Goal: Information Seeking & Learning: Find specific page/section

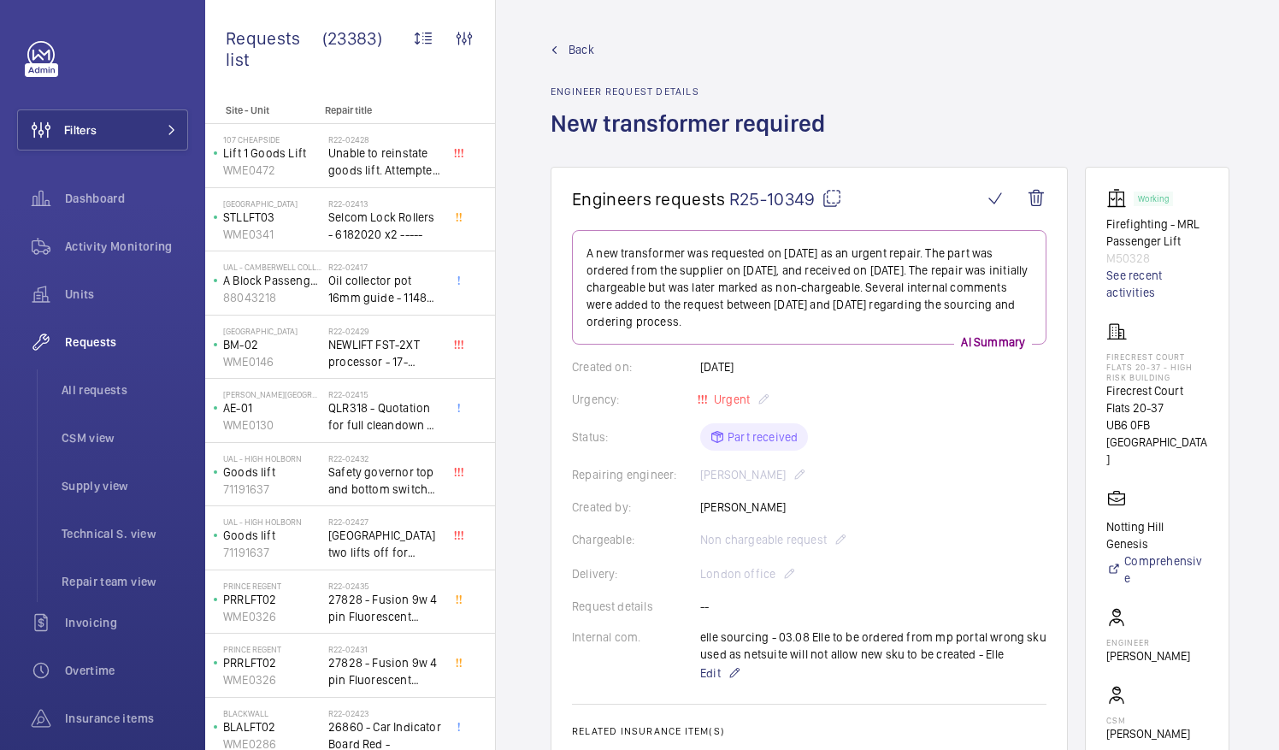
click at [830, 195] on mat-icon at bounding box center [831, 198] width 21 height 21
drag, startPoint x: 1126, startPoint y: 386, endPoint x: 1201, endPoint y: 391, distance: 75.3
click at [1201, 391] on p "Firecrest Court Flats 20-37" at bounding box center [1157, 399] width 102 height 34
drag, startPoint x: 1201, startPoint y: 391, endPoint x: 1191, endPoint y: 391, distance: 9.4
copy p "Firecrest Court"
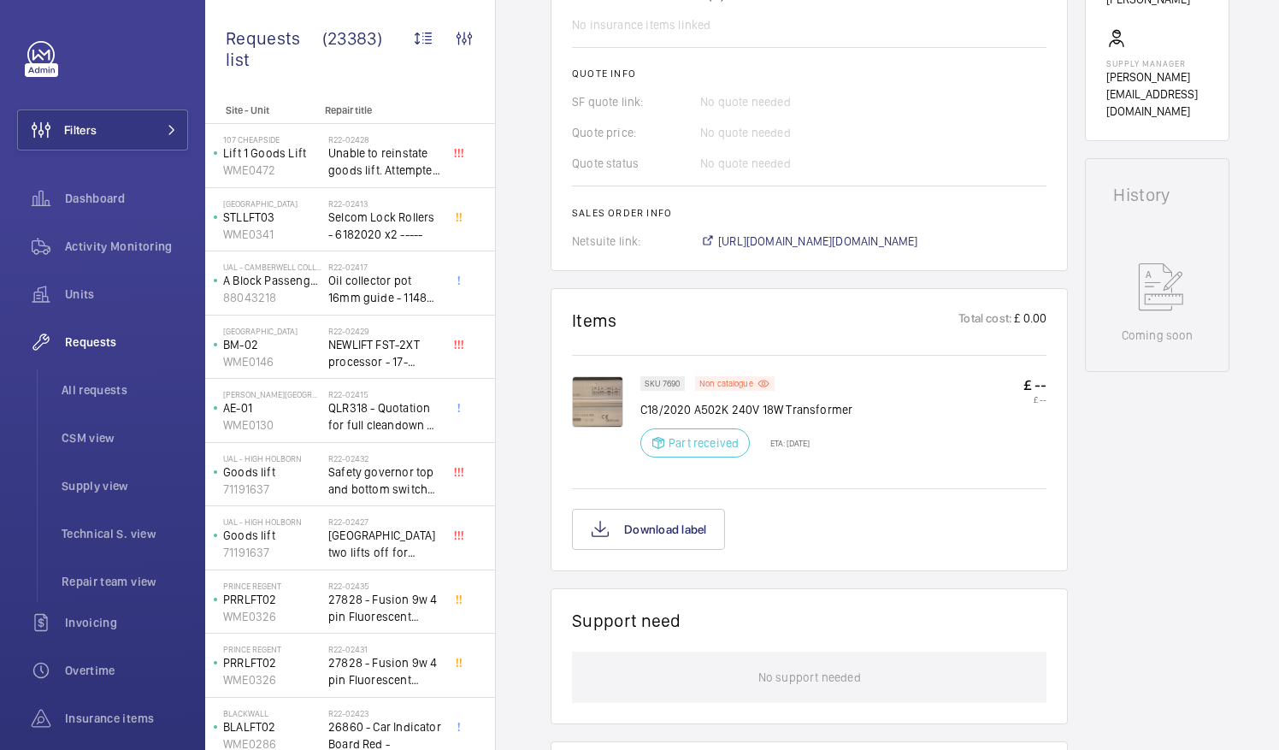
scroll to position [735, 0]
drag, startPoint x: 785, startPoint y: 400, endPoint x: 852, endPoint y: 415, distance: 69.1
click at [852, 415] on div "SKU 7690 Non catalogue C18/2020 A502K 240V 18W Transformer Part received ETA: 2…" at bounding box center [843, 420] width 406 height 91
drag, startPoint x: 852, startPoint y: 415, endPoint x: 828, endPoint y: 405, distance: 25.7
copy p "Transformer"
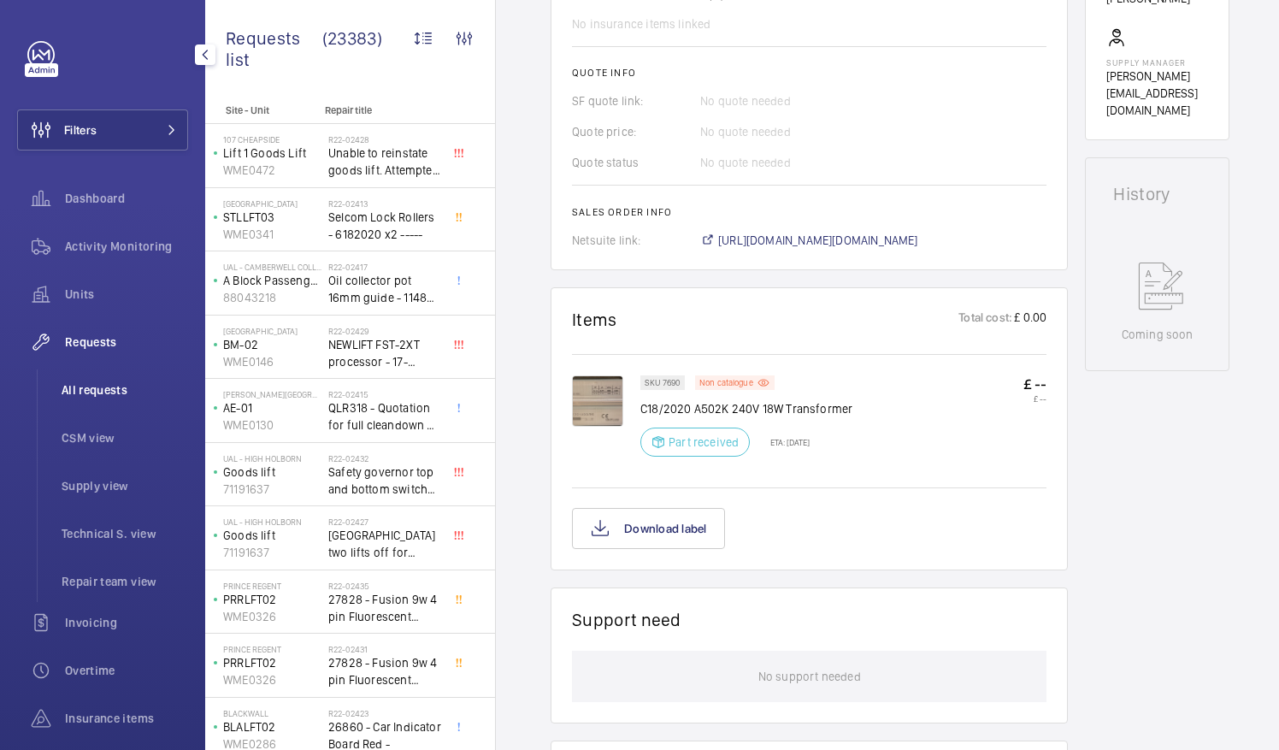
click at [105, 400] on li "All requests" at bounding box center [118, 389] width 140 height 41
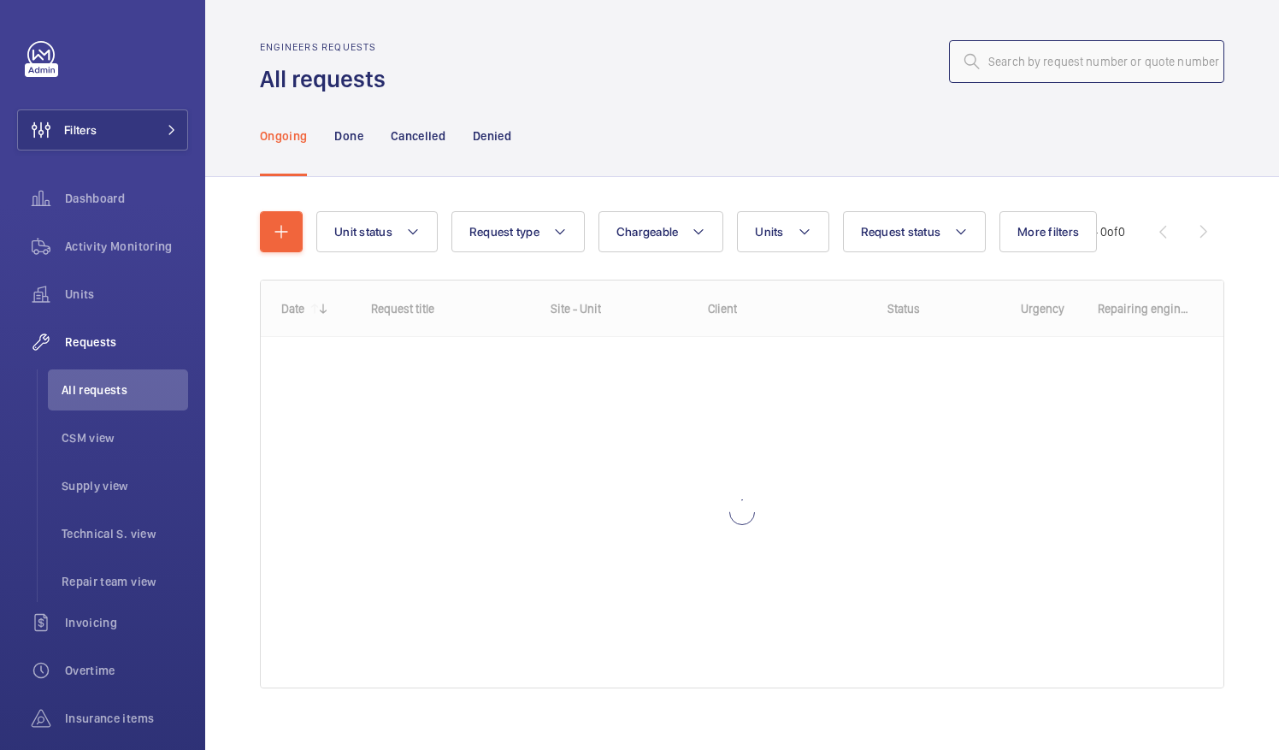
click at [980, 58] on input "text" at bounding box center [1086, 61] width 275 height 43
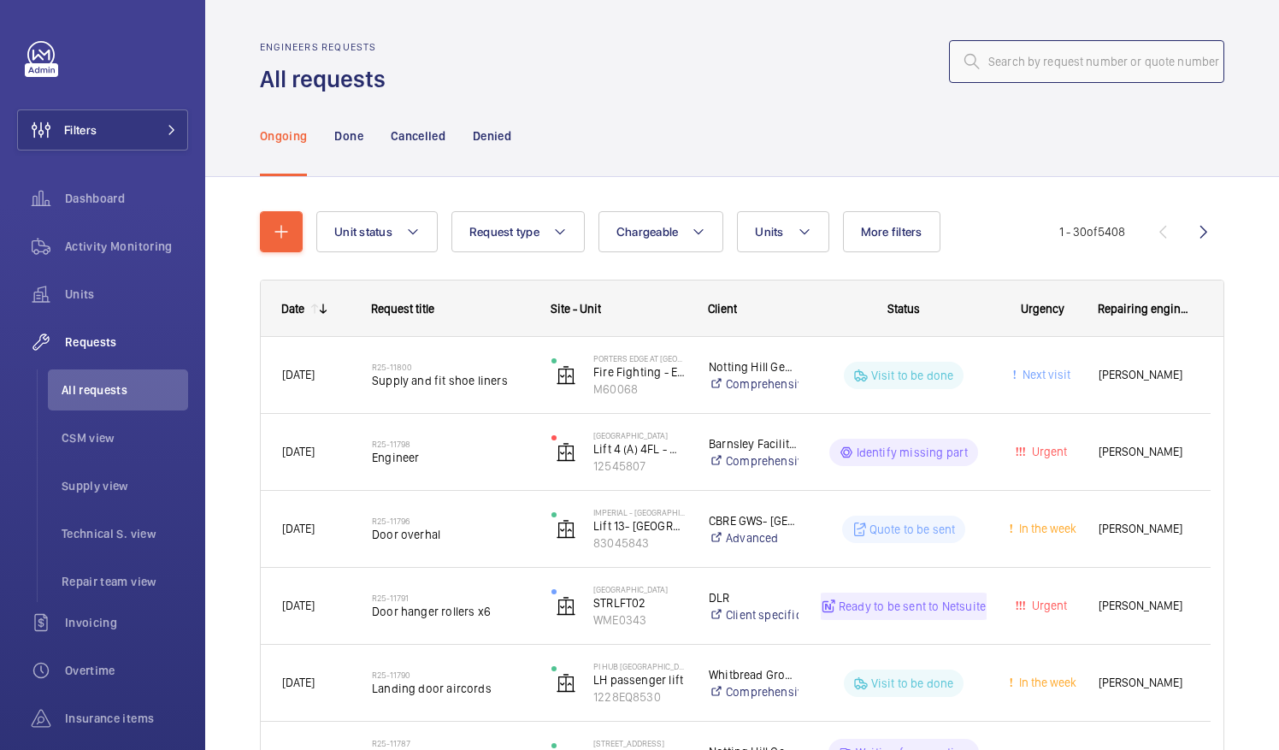
paste input "R25-09585"
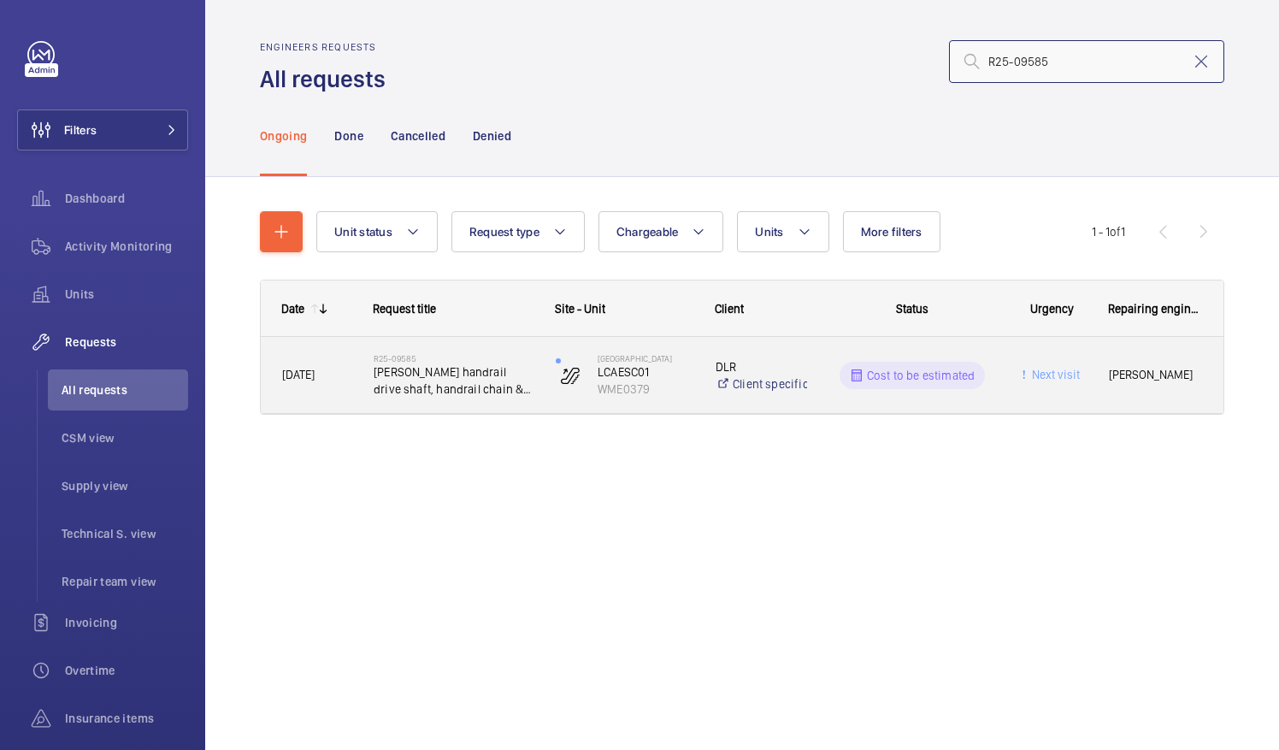
type input "R25-09585"
click at [453, 376] on span "Schindler handrail drive shaft, handrail chain & main handrail sprocket" at bounding box center [454, 380] width 160 height 34
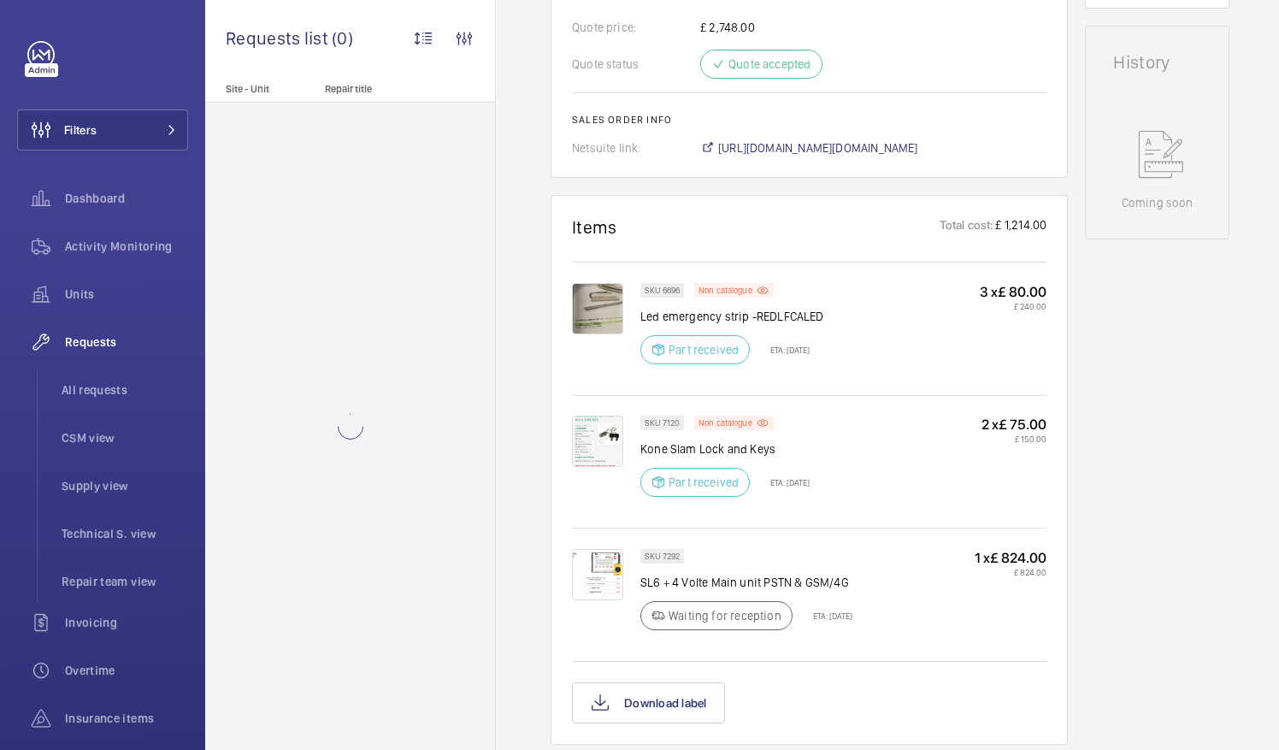
scroll to position [846, 0]
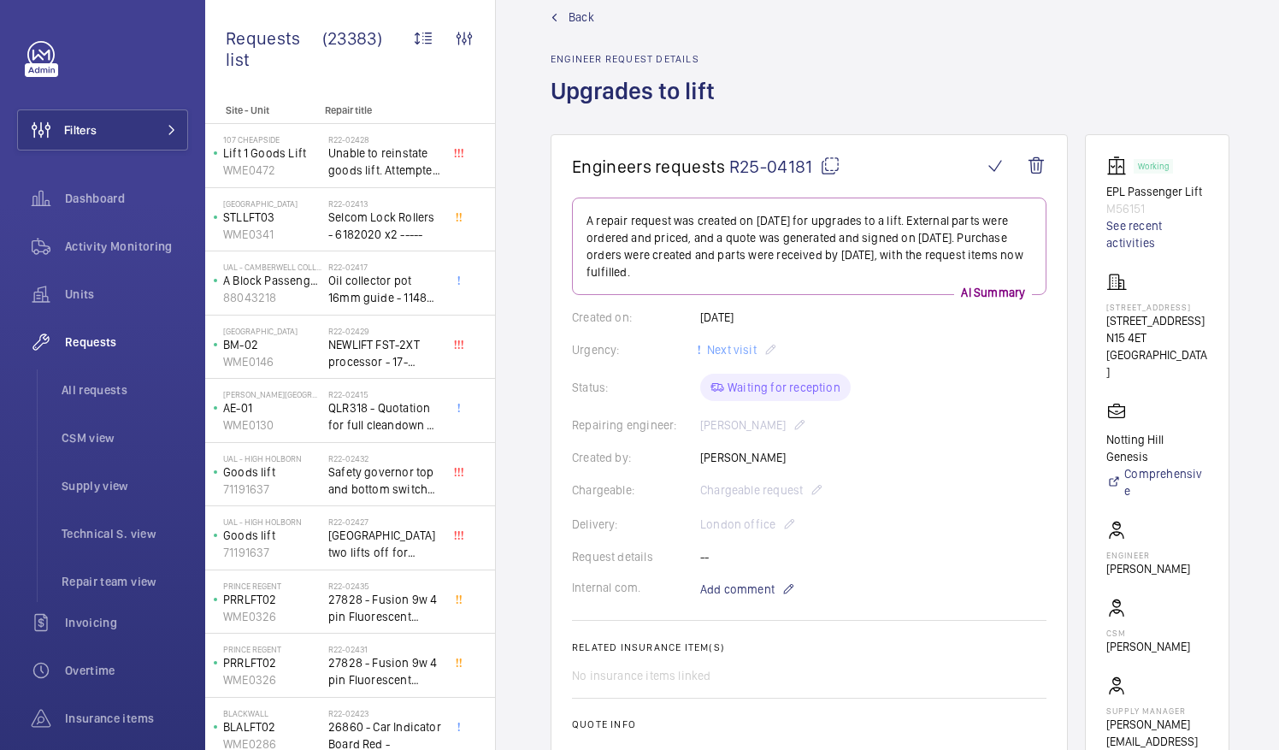
scroll to position [19, 0]
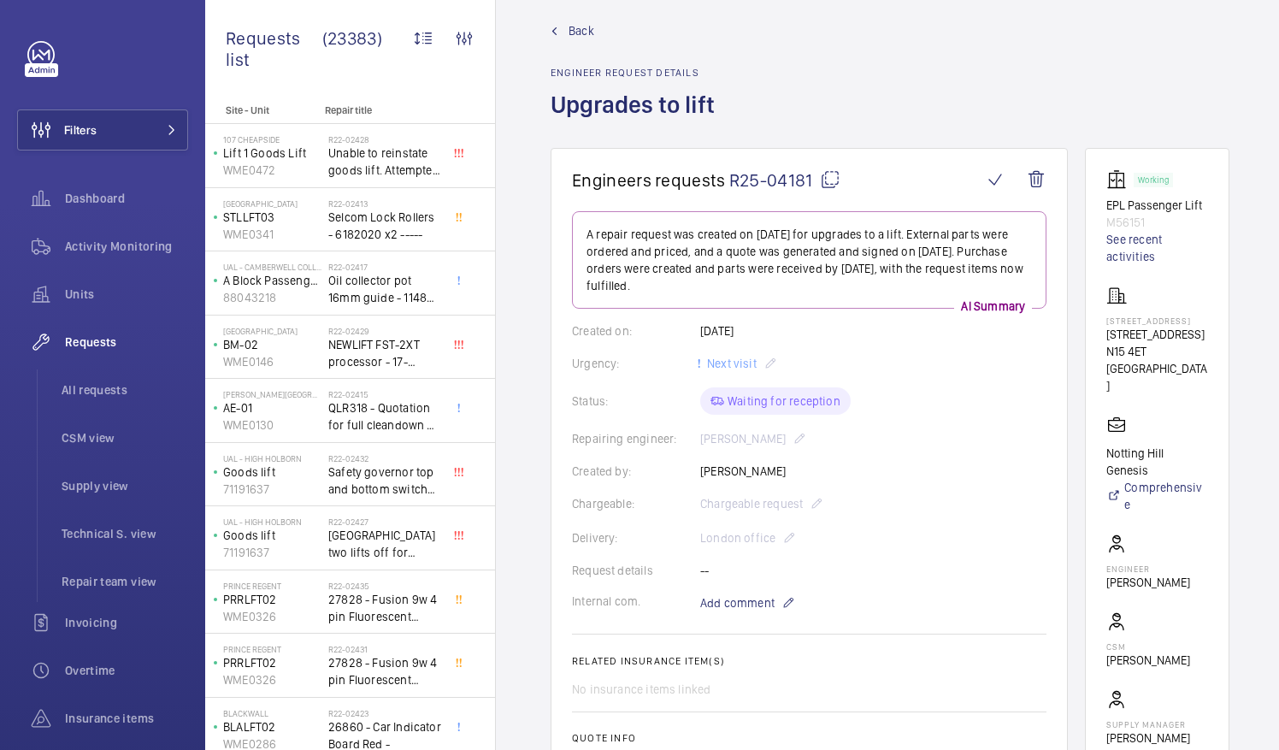
click at [827, 179] on mat-icon at bounding box center [830, 179] width 21 height 21
drag, startPoint x: 1127, startPoint y: 340, endPoint x: 1202, endPoint y: 346, distance: 75.5
click at [1202, 343] on p "344 Rosecrest Court" at bounding box center [1157, 334] width 102 height 17
drag, startPoint x: 1202, startPoint y: 346, endPoint x: 1187, endPoint y: 345, distance: 14.6
copy p "344 Rosecrest"
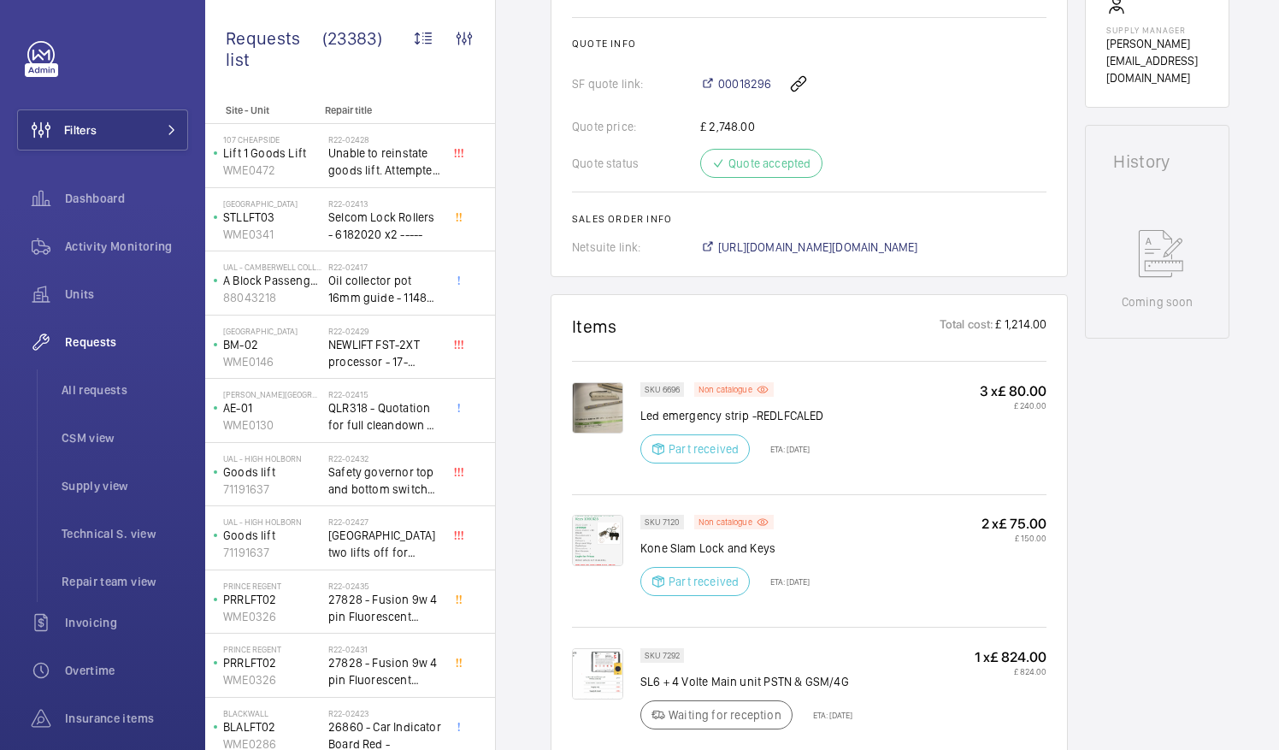
scroll to position [715, 0]
drag, startPoint x: 642, startPoint y: 545, endPoint x: 774, endPoint y: 544, distance: 132.5
click at [774, 544] on p "Kone Slam Lock and Keys" at bounding box center [724, 546] width 169 height 17
drag, startPoint x: 774, startPoint y: 544, endPoint x: 761, endPoint y: 551, distance: 15.3
copy p "Kone Slam Lock and Keys"
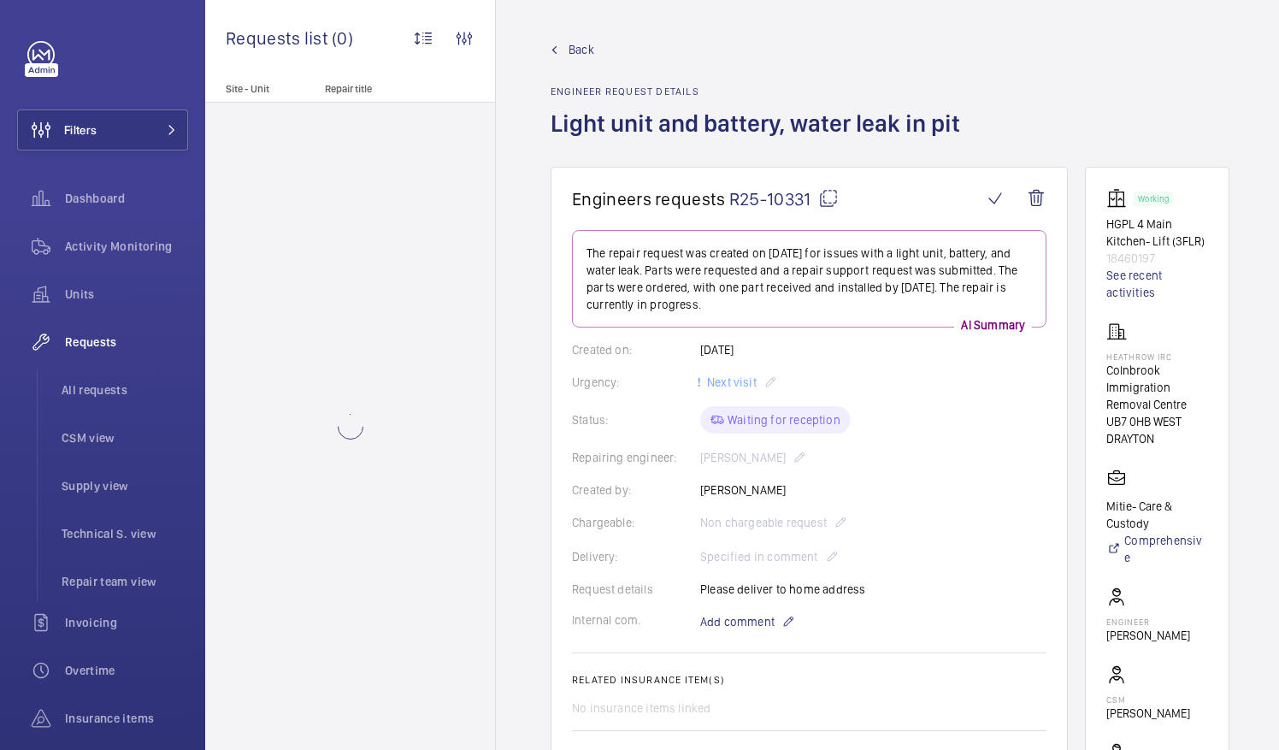
click at [827, 194] on mat-icon at bounding box center [828, 198] width 21 height 21
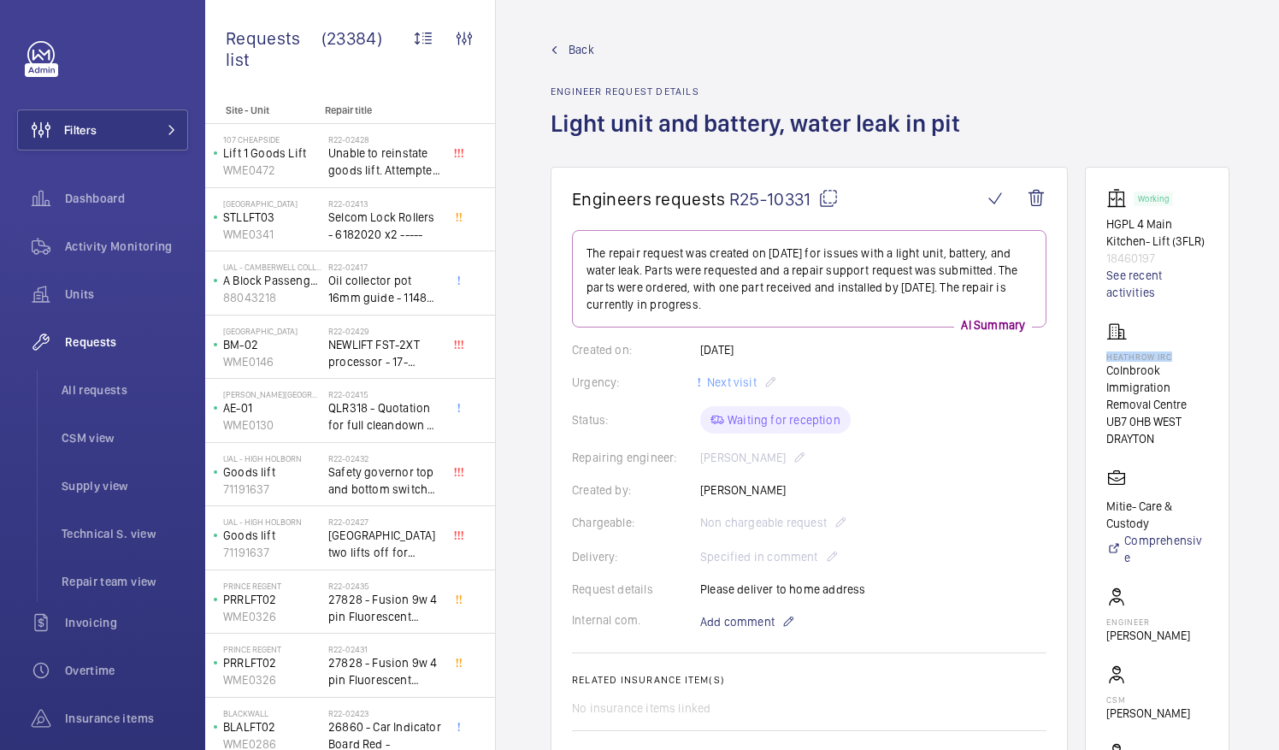
drag, startPoint x: 1127, startPoint y: 373, endPoint x: 1190, endPoint y: 377, distance: 63.4
click at [1190, 362] on p "Heathrow IRC" at bounding box center [1157, 356] width 102 height 10
drag, startPoint x: 1190, startPoint y: 377, endPoint x: 1180, endPoint y: 374, distance: 10.8
copy p "Heathrow IRC"
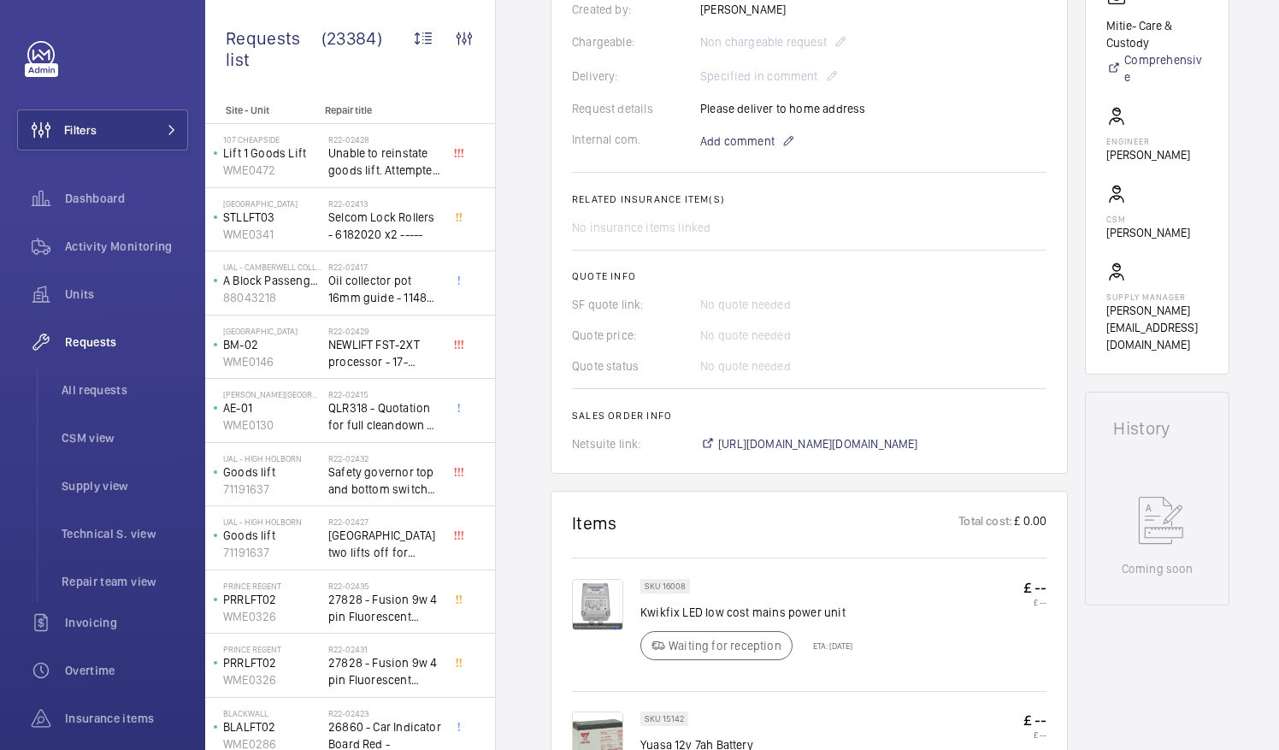
scroll to position [617, 0]
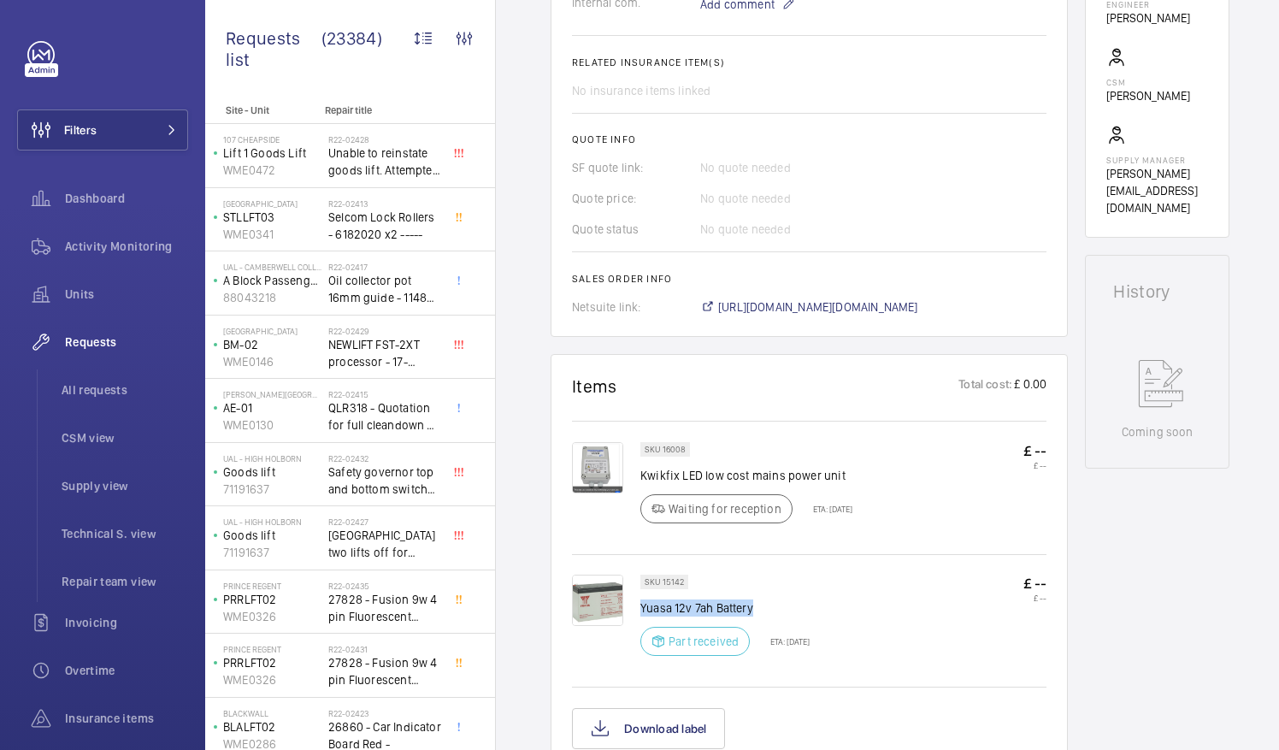
drag, startPoint x: 640, startPoint y: 606, endPoint x: 800, endPoint y: 591, distance: 160.5
click at [800, 591] on div "SKU 15142 Yuasa 12v 7ah Battery Part received ETA: 4 Sept 2025" at bounding box center [724, 619] width 169 height 91
drag, startPoint x: 800, startPoint y: 591, endPoint x: 712, endPoint y: 607, distance: 89.4
copy p "Yuasa 12v 7ah Battery"
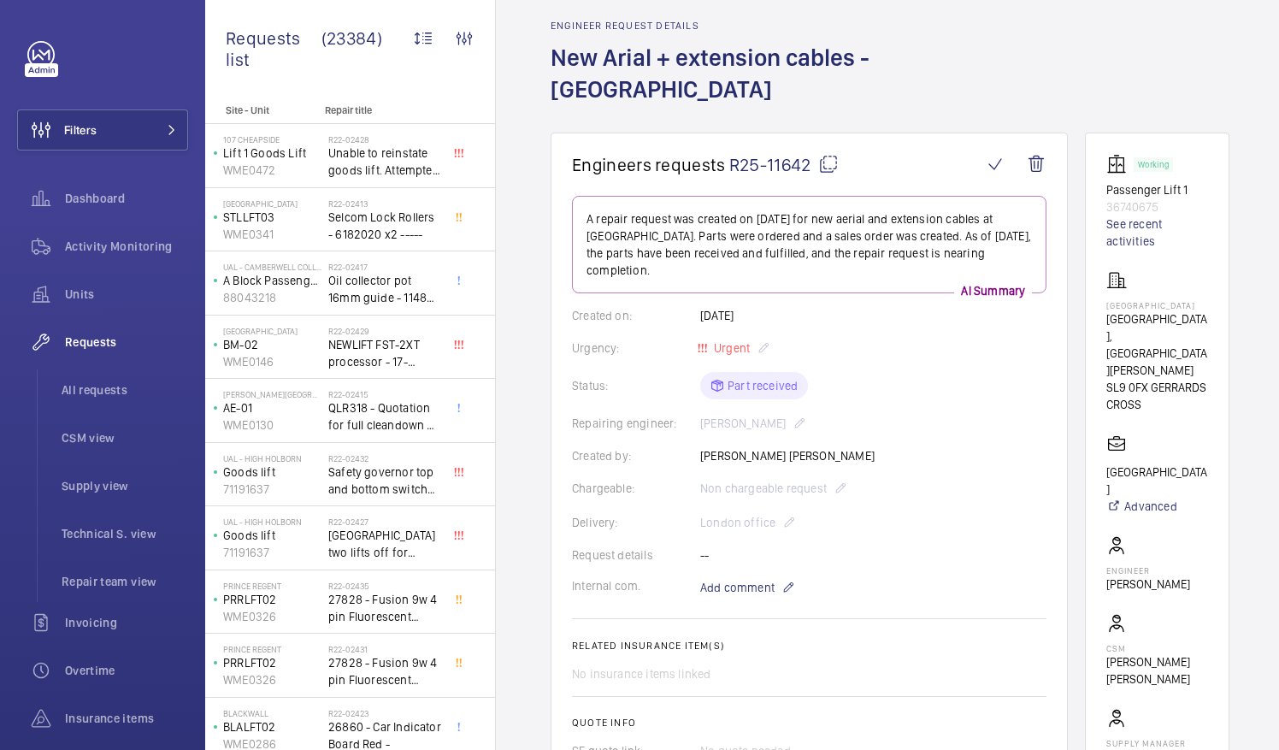
scroll to position [65, 0]
drag, startPoint x: 894, startPoint y: 404, endPoint x: 892, endPoint y: 274, distance: 130.8
click at [892, 274] on wm-front-card-body "A repair request was created on 2025-09-02 for new aerial and extension cables …" at bounding box center [809, 548] width 474 height 703
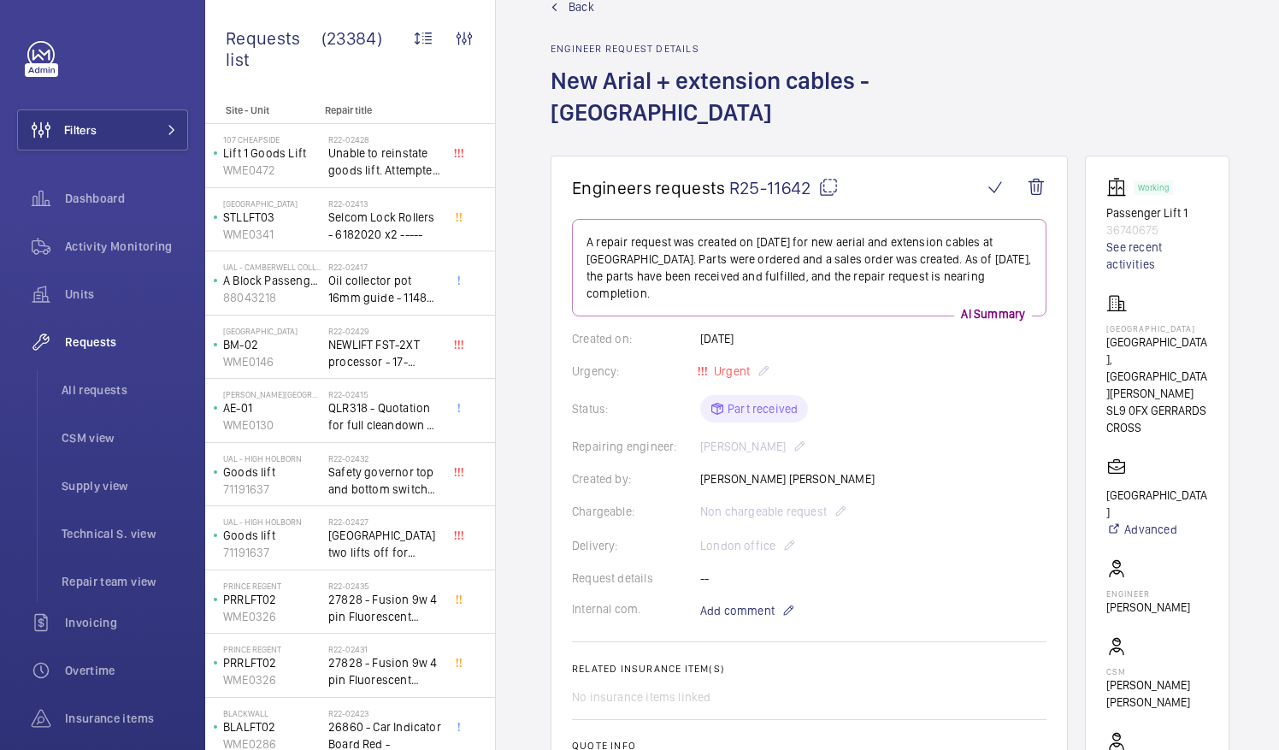
scroll to position [0, 0]
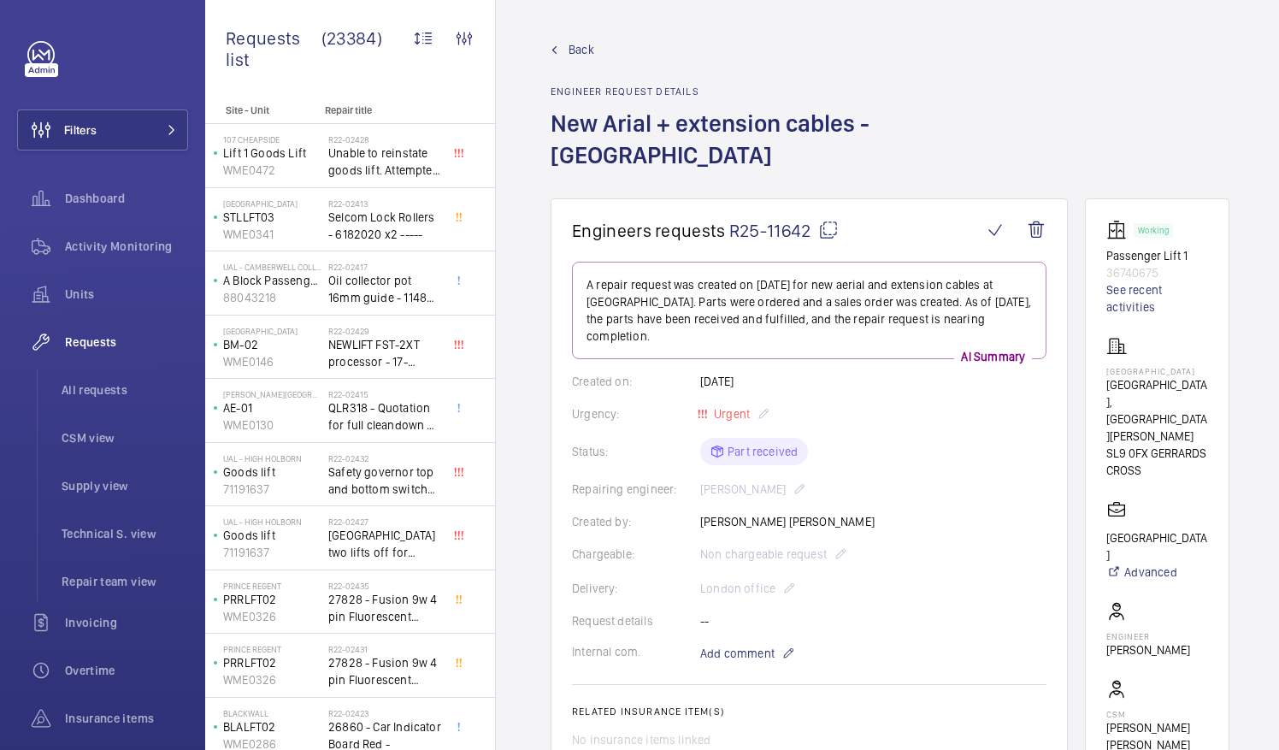
click at [832, 220] on mat-icon at bounding box center [828, 230] width 21 height 21
drag, startPoint x: 1126, startPoint y: 337, endPoint x: 1208, endPoint y: 338, distance: 82.1
click at [1208, 366] on p "River View House" at bounding box center [1157, 371] width 102 height 10
drag, startPoint x: 1208, startPoint y: 338, endPoint x: 1198, endPoint y: 338, distance: 9.4
copy p "River View House"
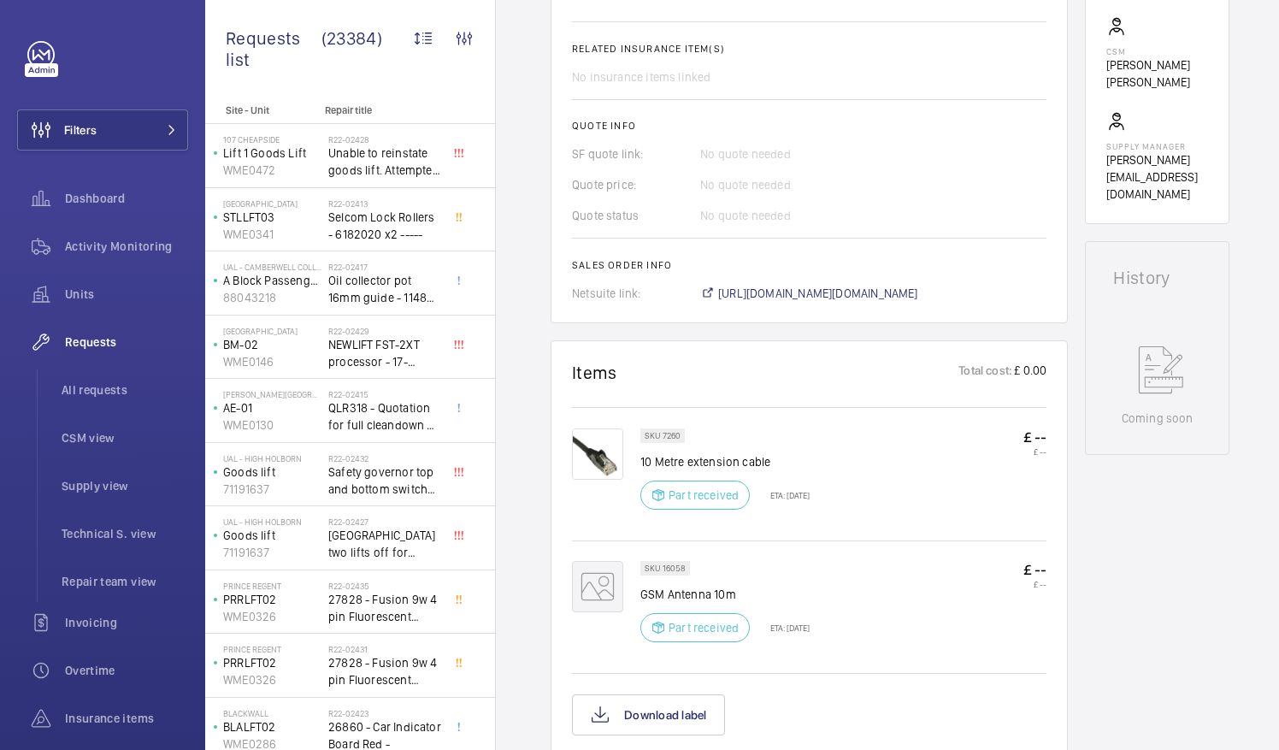
scroll to position [664, 0]
drag, startPoint x: 642, startPoint y: 409, endPoint x: 771, endPoint y: 413, distance: 129.1
click at [771, 451] on p "10 Metre extension cable" at bounding box center [724, 459] width 169 height 17
drag, startPoint x: 771, startPoint y: 413, endPoint x: 756, endPoint y: 414, distance: 15.4
copy p "10 Metre extension cable"
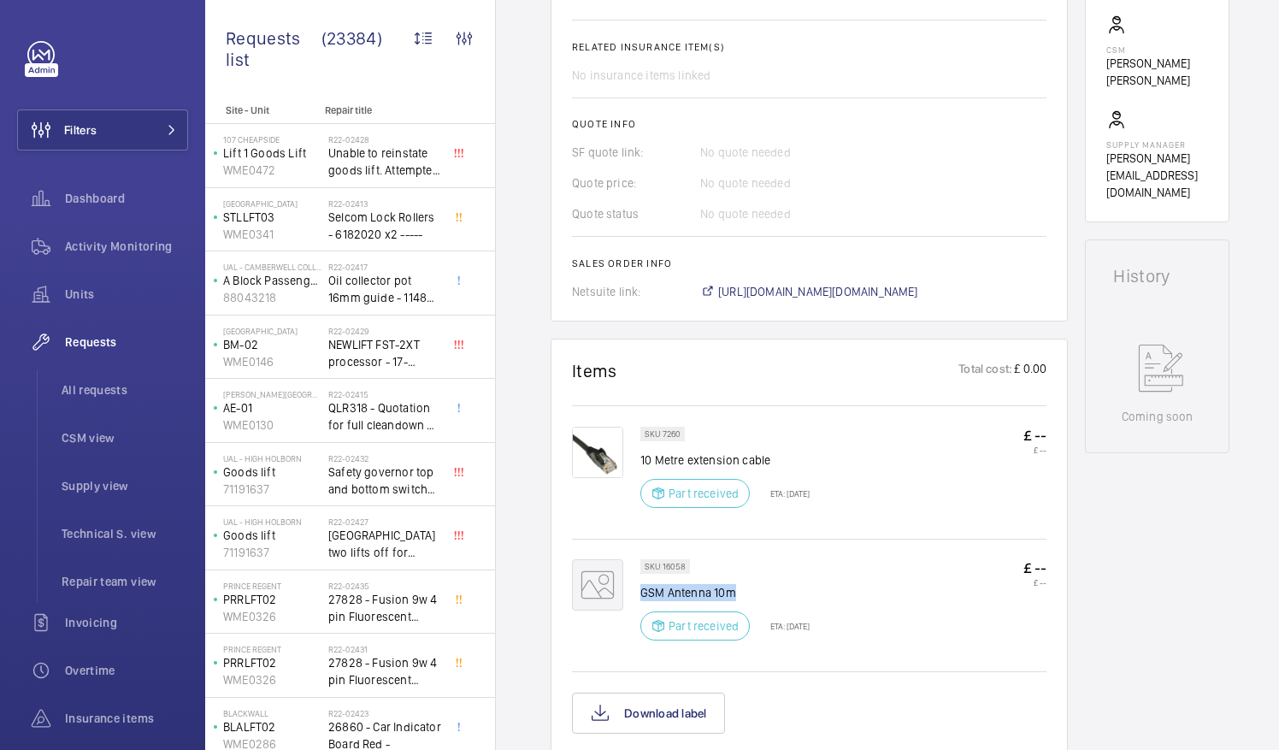
drag, startPoint x: 639, startPoint y: 541, endPoint x: 734, endPoint y: 537, distance: 95.0
click at [734, 584] on p "GSM Antenna 10m" at bounding box center [724, 592] width 169 height 17
drag, startPoint x: 734, startPoint y: 537, endPoint x: 721, endPoint y: 540, distance: 13.3
copy p "GSM Antenna 10m"
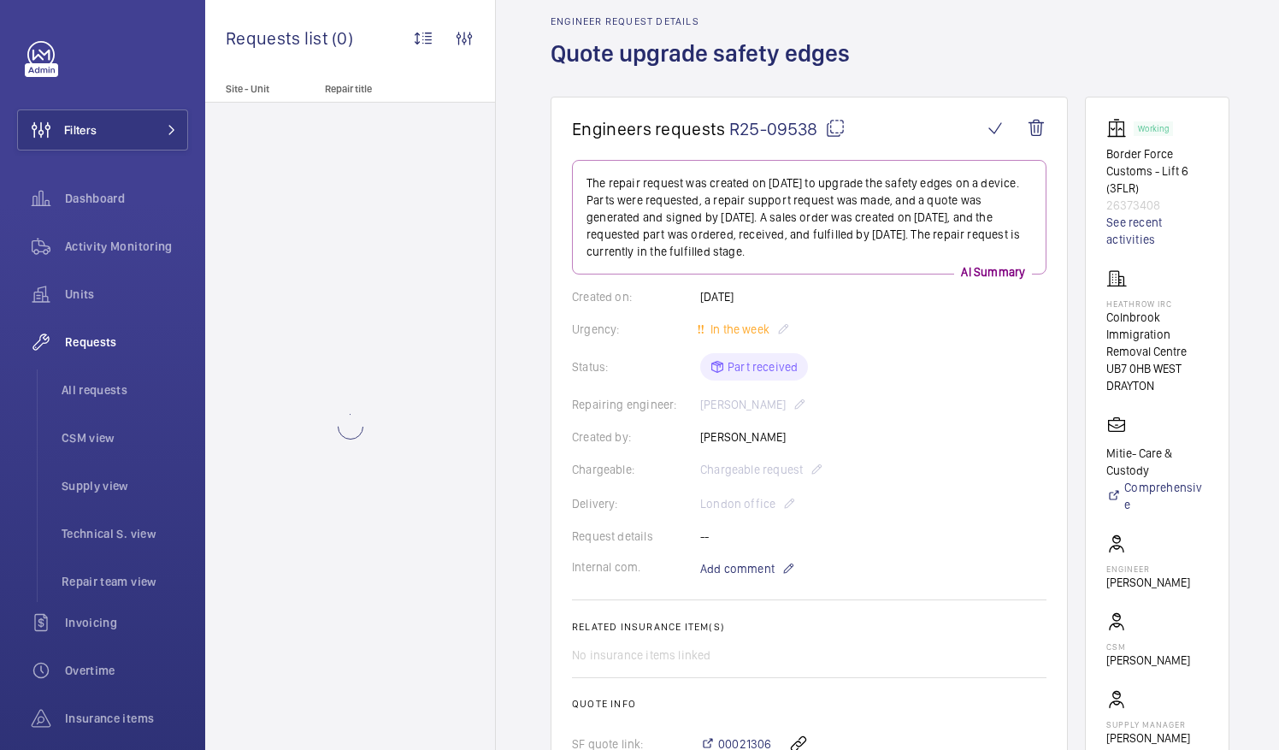
scroll to position [83, 0]
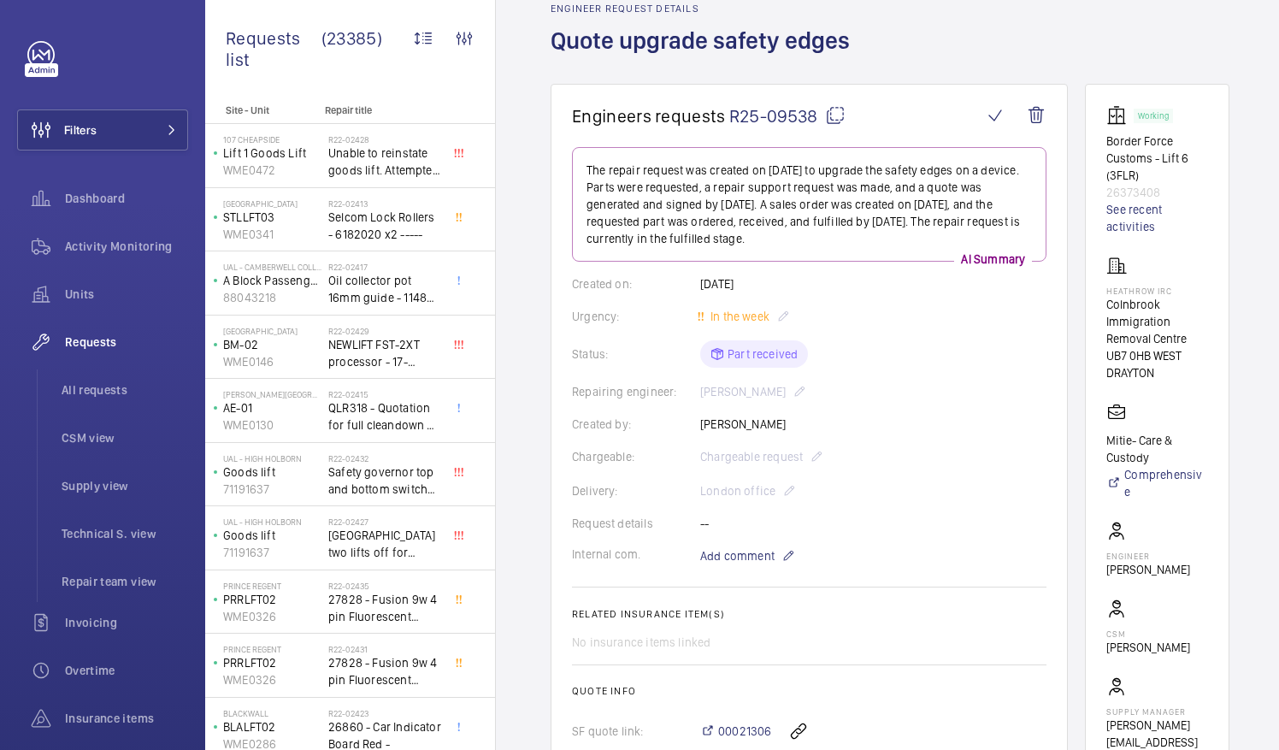
click at [836, 118] on mat-icon at bounding box center [835, 115] width 21 height 21
click at [99, 389] on span "All requests" at bounding box center [125, 389] width 126 height 17
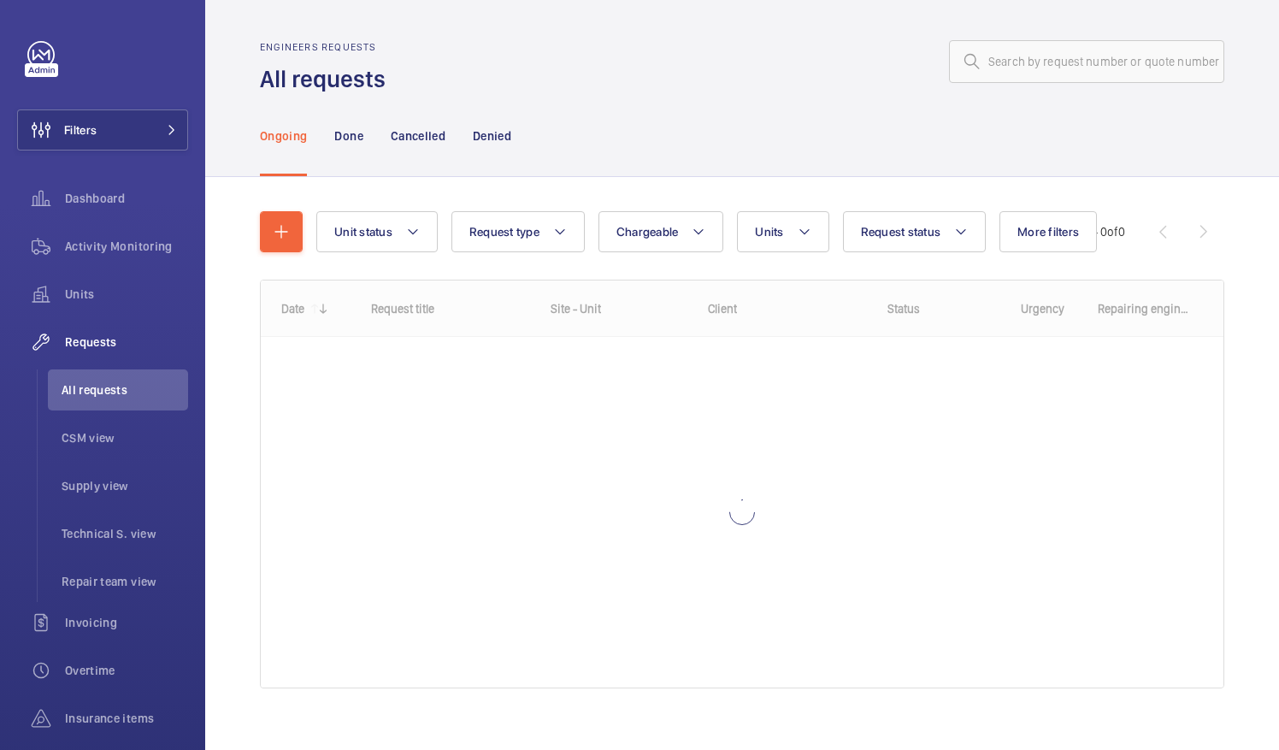
click at [962, 57] on mat-icon at bounding box center [972, 61] width 21 height 21
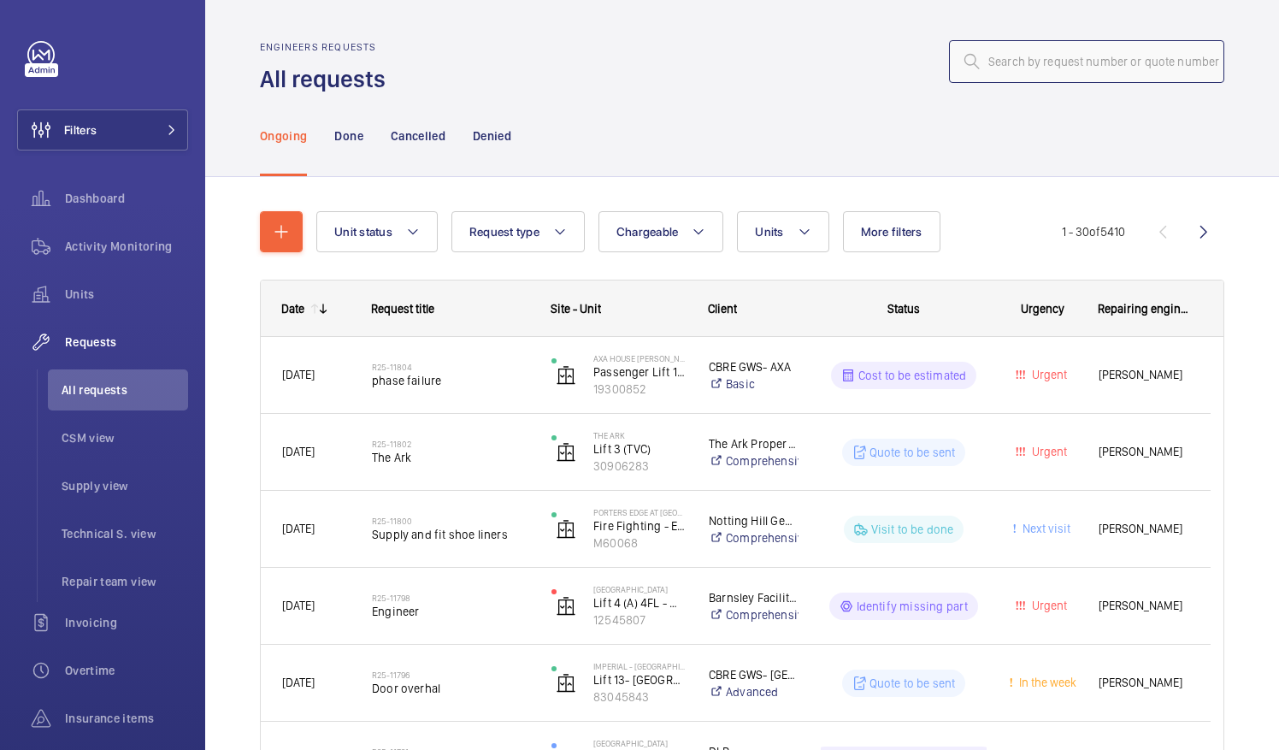
click at [1002, 62] on input "text" at bounding box center [1086, 61] width 275 height 43
paste input "R25-09538"
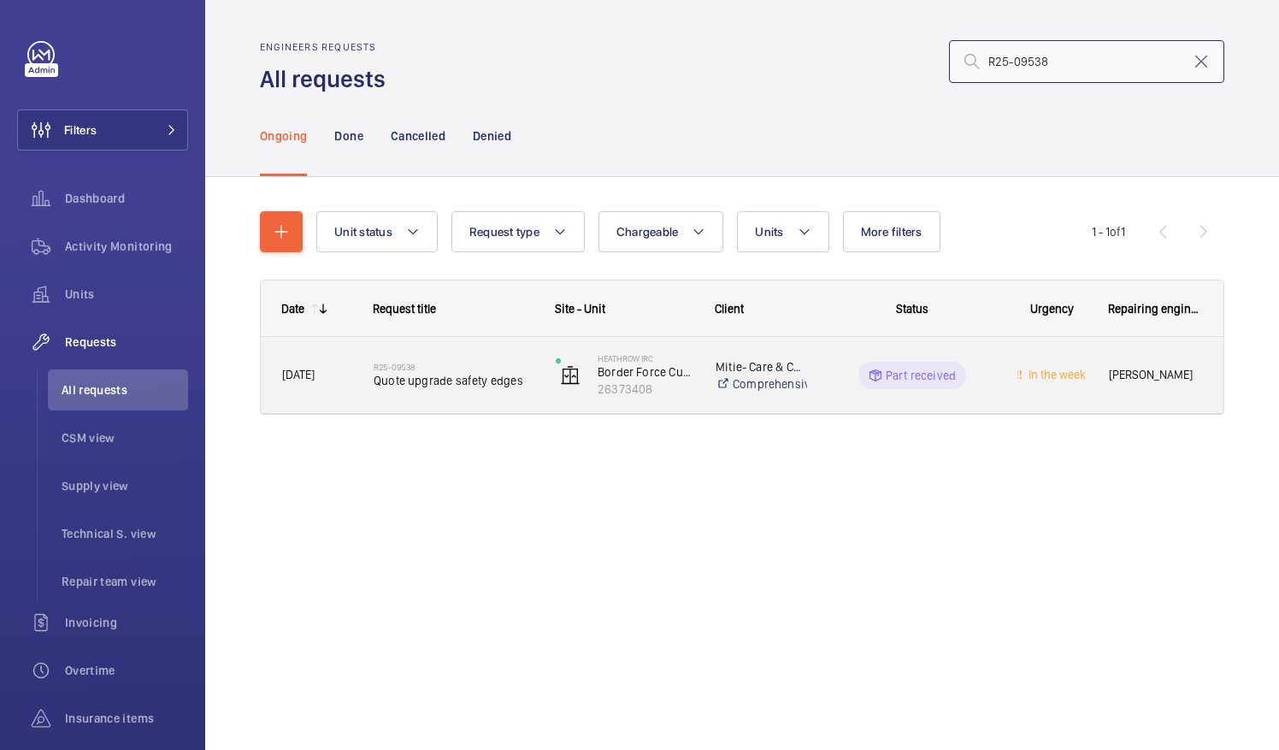
type input "R25-09538"
click at [414, 372] on span "Quote upgrade safety edges" at bounding box center [454, 380] width 160 height 17
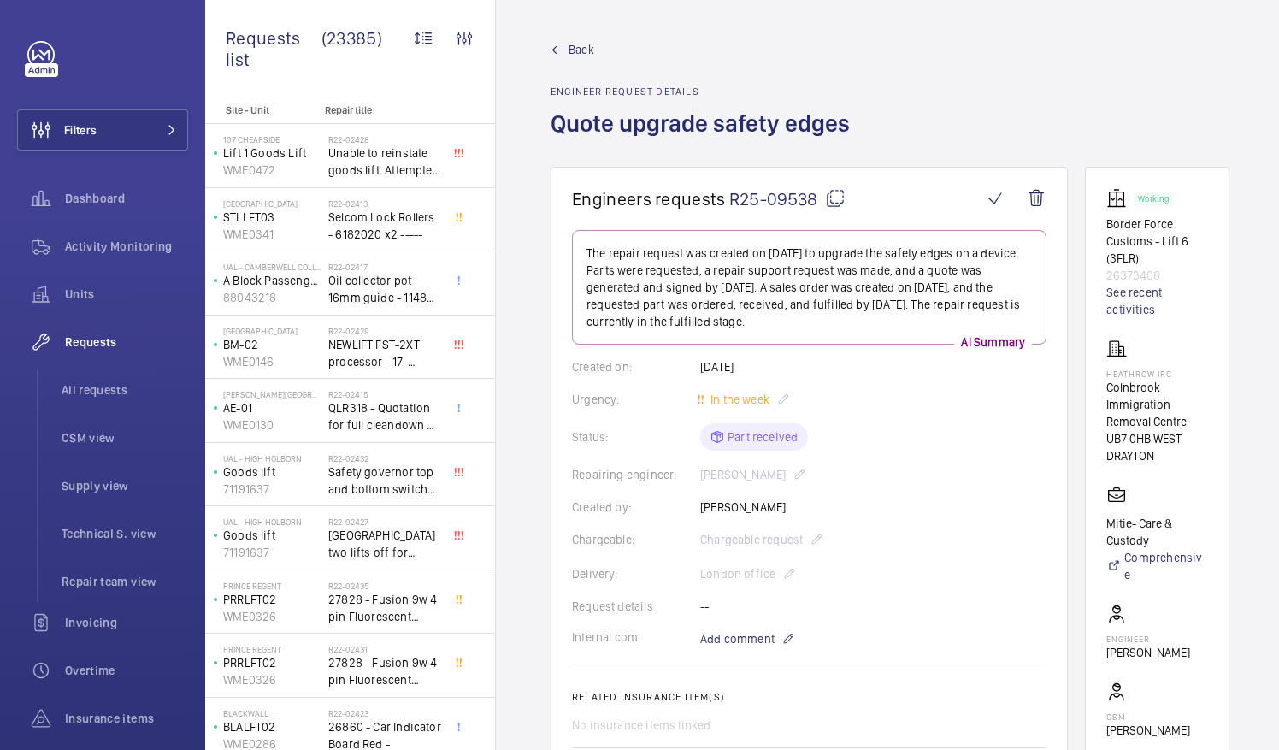
click at [836, 197] on mat-icon at bounding box center [835, 198] width 21 height 21
drag, startPoint x: 1125, startPoint y: 372, endPoint x: 1192, endPoint y: 378, distance: 67.8
click at [1192, 378] on wm-front-card "Working Border Force Customs - Lift 6 (3FLR) 26373408 See recent activities Hea…" at bounding box center [1157, 519] width 144 height 705
drag, startPoint x: 1192, startPoint y: 378, endPoint x: 1215, endPoint y: 400, distance: 31.4
click at [1208, 400] on p "Colnbrook Immigration Removal Centre" at bounding box center [1157, 404] width 102 height 51
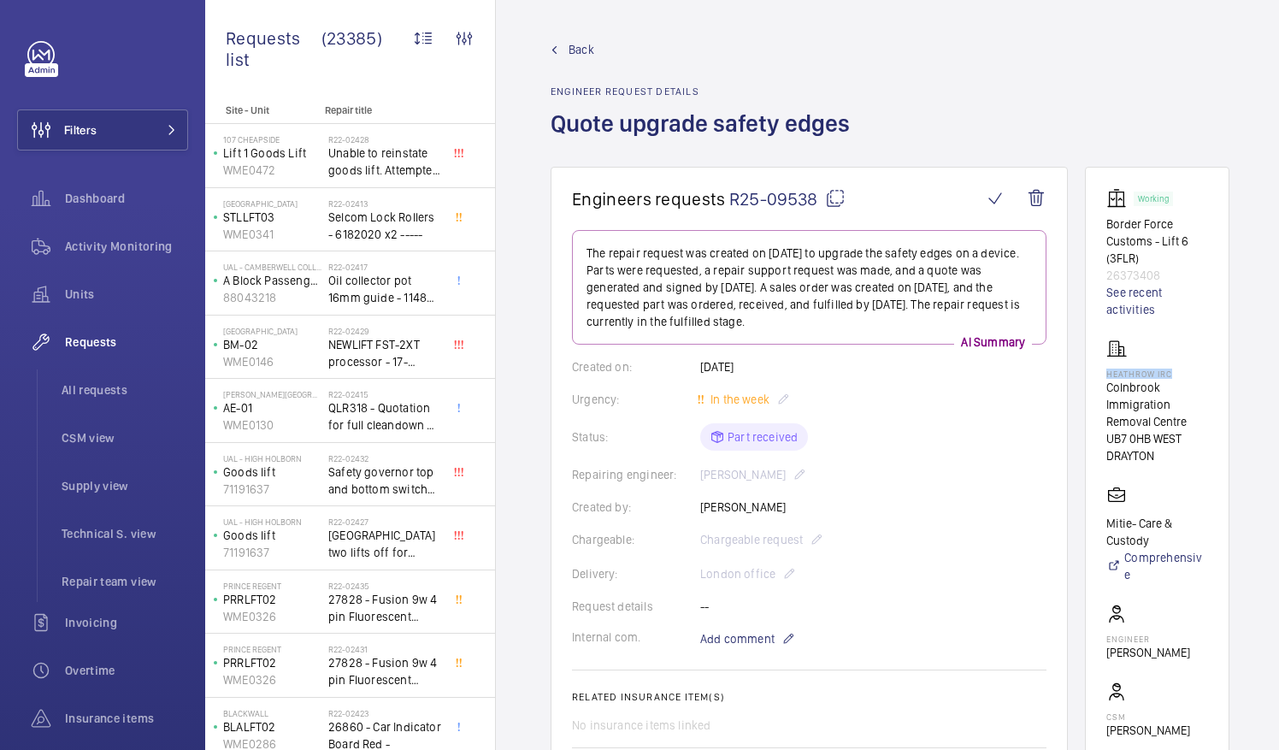
drag, startPoint x: 1127, startPoint y: 369, endPoint x: 1195, endPoint y: 374, distance: 68.5
click at [1195, 374] on p "Heathrow IRC" at bounding box center [1157, 373] width 102 height 10
drag, startPoint x: 1195, startPoint y: 374, endPoint x: 1176, endPoint y: 372, distance: 18.9
copy p "Heathrow IRC"
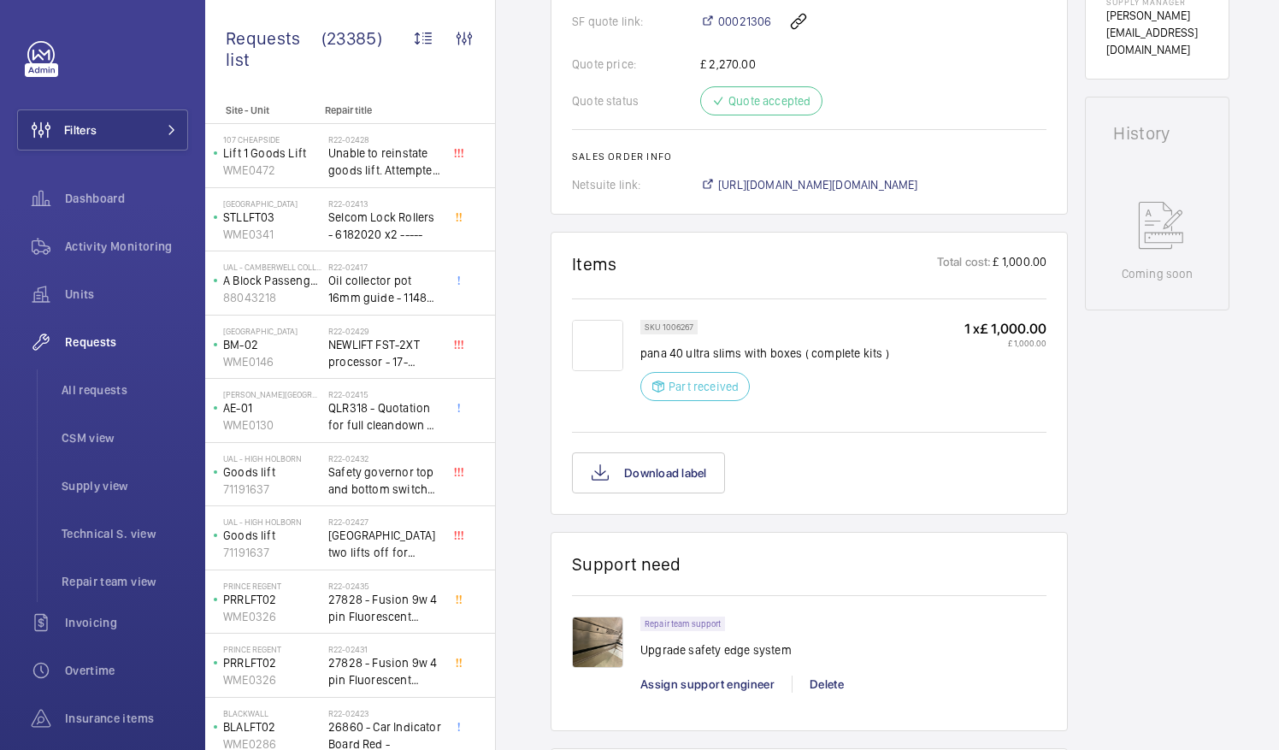
scroll to position [793, 0]
drag, startPoint x: 643, startPoint y: 350, endPoint x: 888, endPoint y: 352, distance: 245.3
click at [888, 352] on div "SKU 1006267 pana 40 ultra slims with boxes ( complete kits ) Part received 1 x …" at bounding box center [843, 364] width 406 height 91
drag, startPoint x: 888, startPoint y: 352, endPoint x: 867, endPoint y: 352, distance: 21.4
copy p "pana 40 ultra slims with boxes ( complete kits )"
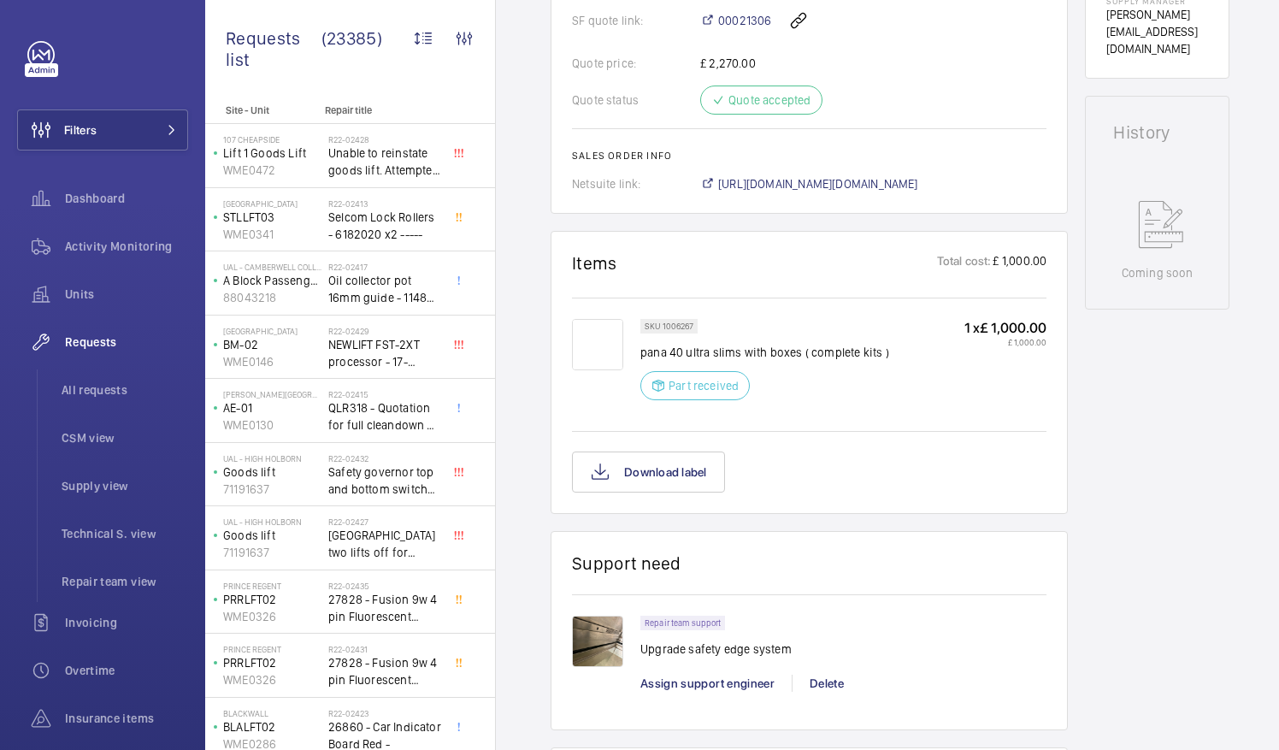
click at [913, 373] on div "SKU 1006267 pana 40 ultra slims with boxes ( complete kits ) Part received 1 x …" at bounding box center [843, 364] width 406 height 91
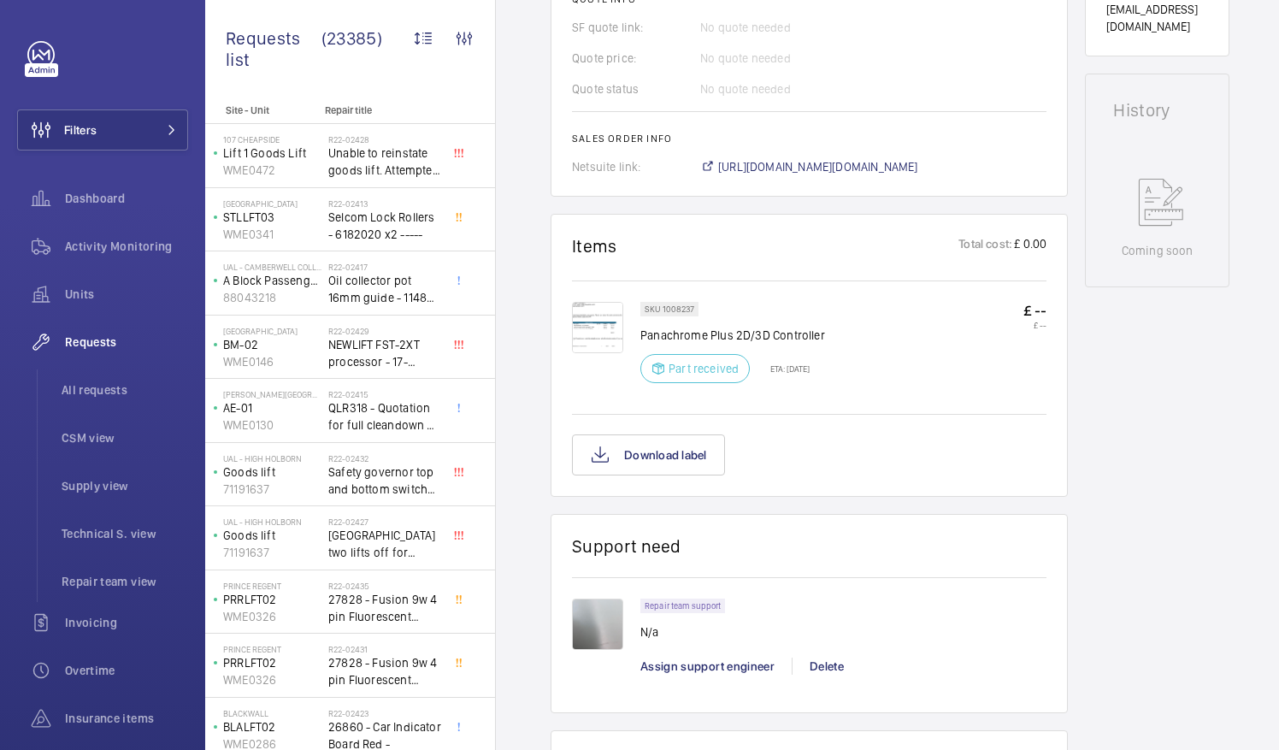
scroll to position [792, 0]
